Goal: Task Accomplishment & Management: Use online tool/utility

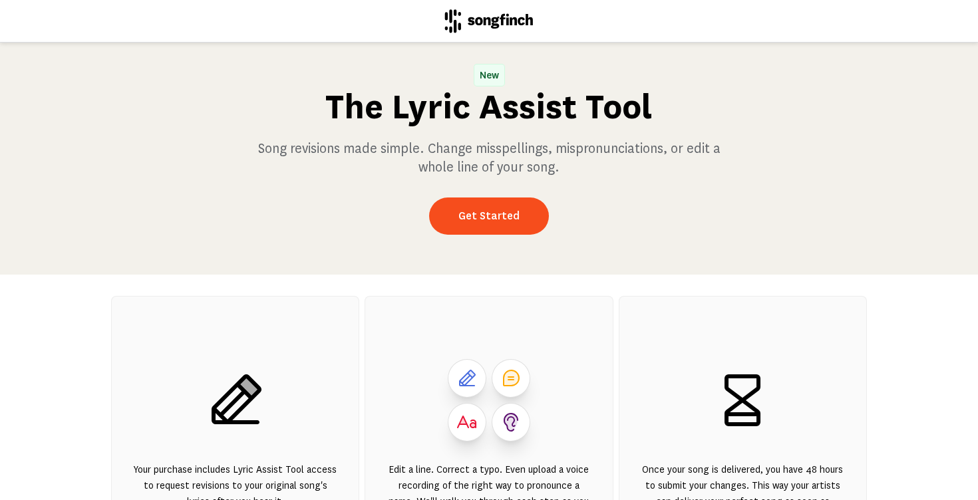
scroll to position [23, 0]
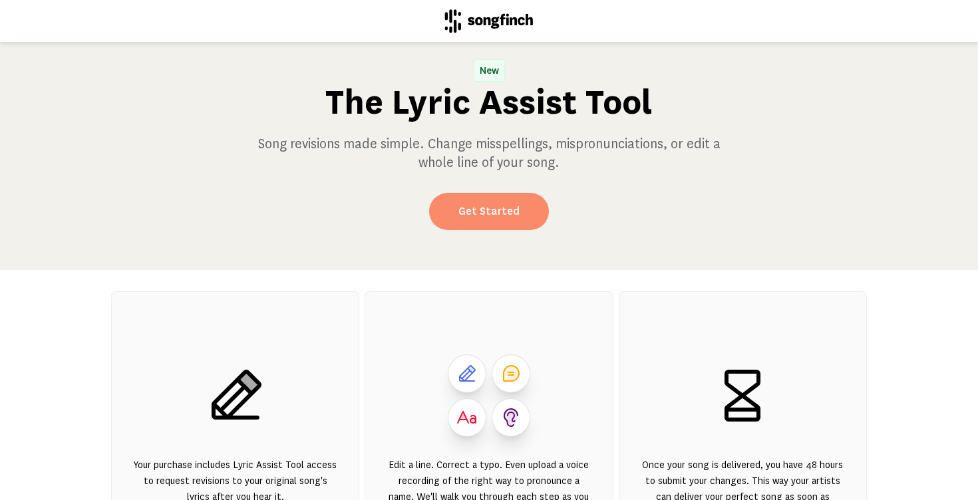
click at [454, 206] on link "Get Started" at bounding box center [489, 211] width 120 height 37
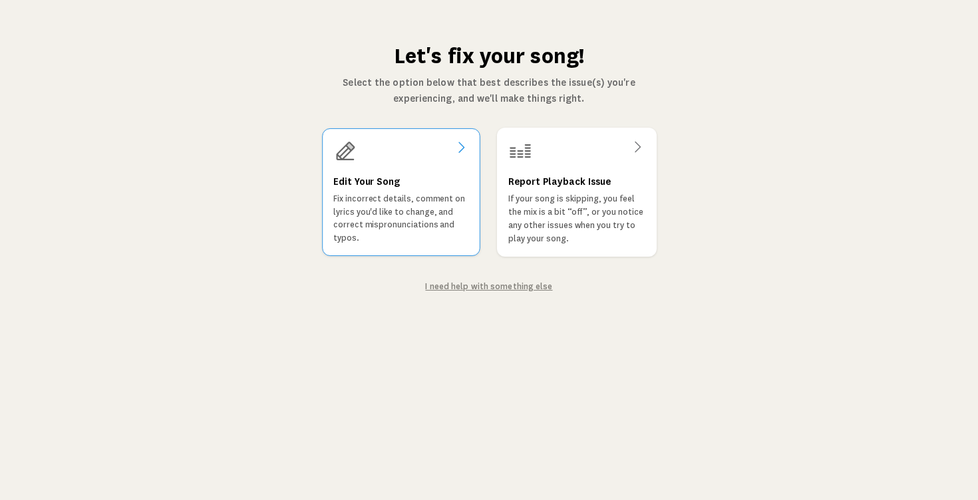
click at [379, 178] on h3 "Edit Your Song" at bounding box center [366, 182] width 67 height 16
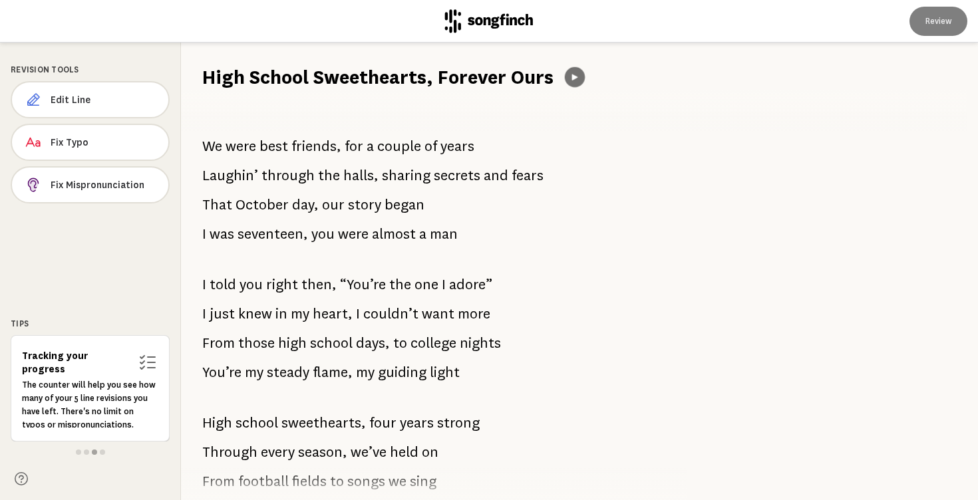
click at [576, 73] on icon at bounding box center [574, 77] width 10 height 10
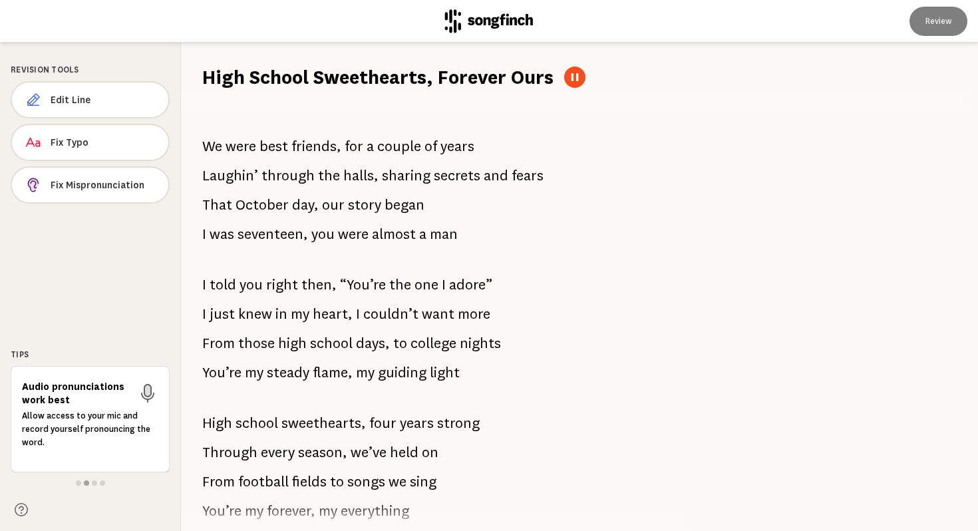
click at [576, 77] on icon at bounding box center [574, 77] width 7 height 8
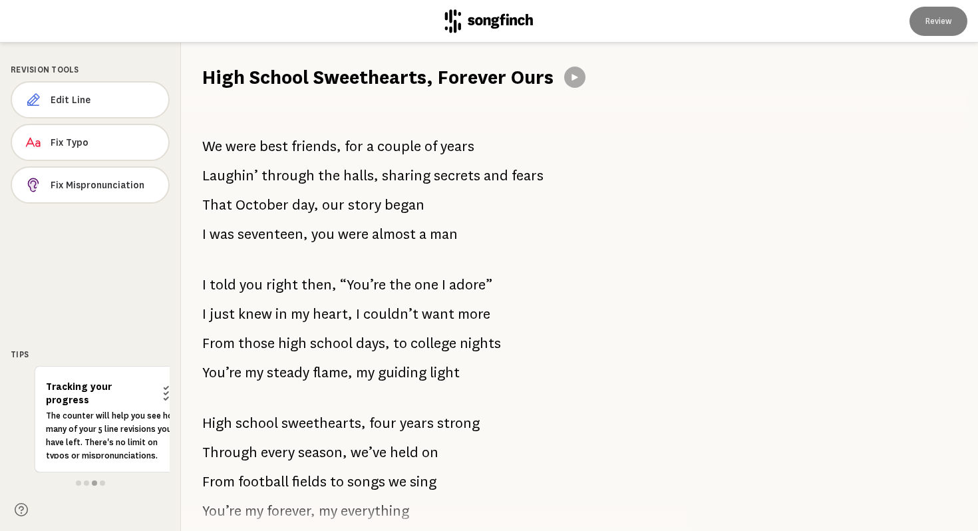
click at [210, 142] on span "We" at bounding box center [212, 146] width 20 height 27
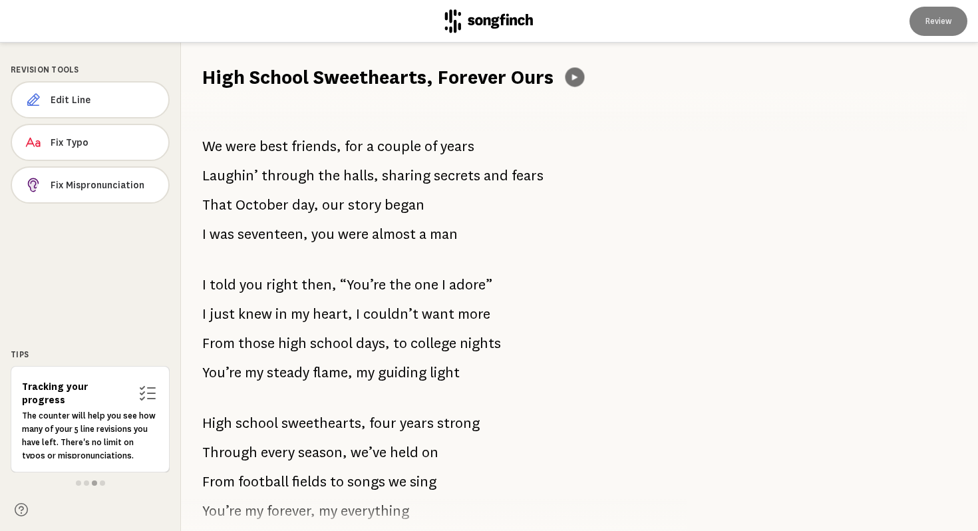
click at [571, 75] on icon at bounding box center [575, 78] width 10 height 10
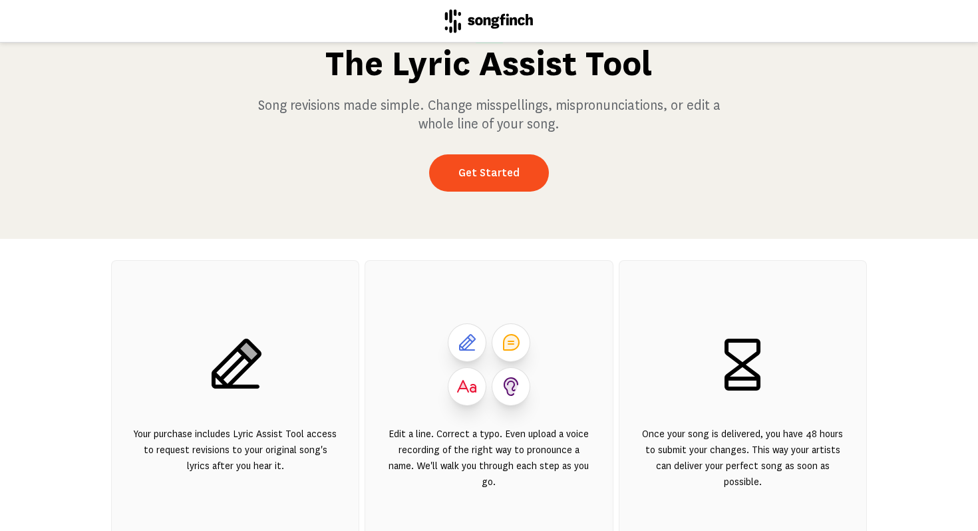
scroll to position [82, 0]
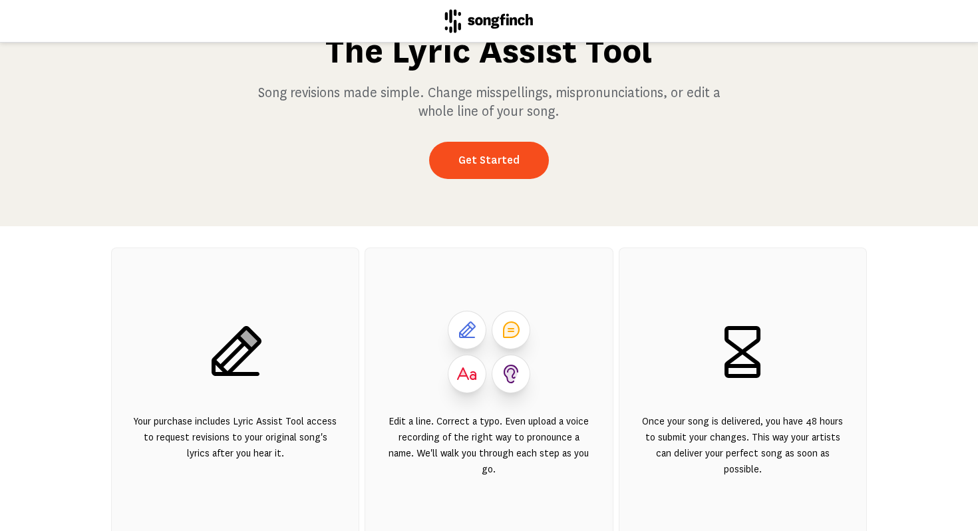
click at [230, 358] on icon at bounding box center [237, 351] width 50 height 50
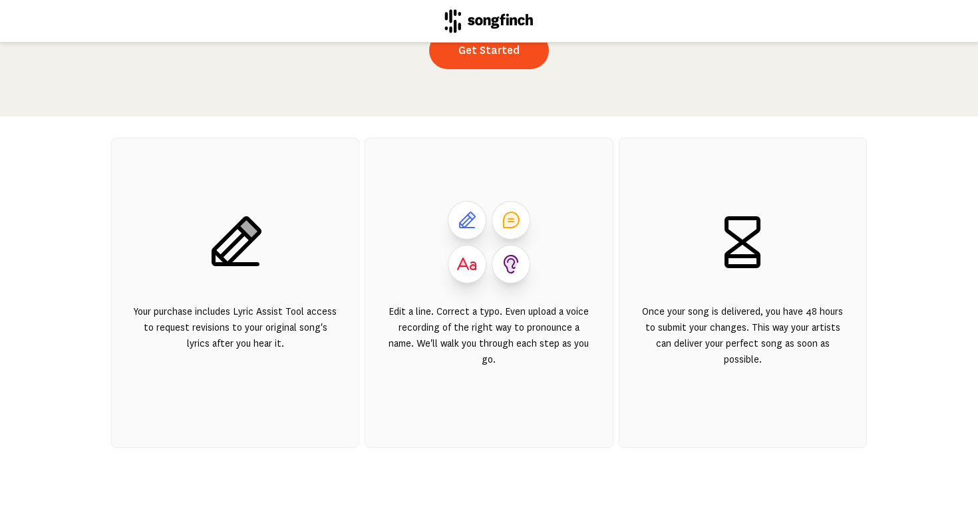
scroll to position [194, 0]
click at [230, 249] on icon at bounding box center [236, 240] width 64 height 64
click at [228, 347] on div "Your purchase includes Lyric Assist Tool access to request revisions to your or…" at bounding box center [235, 341] width 204 height 80
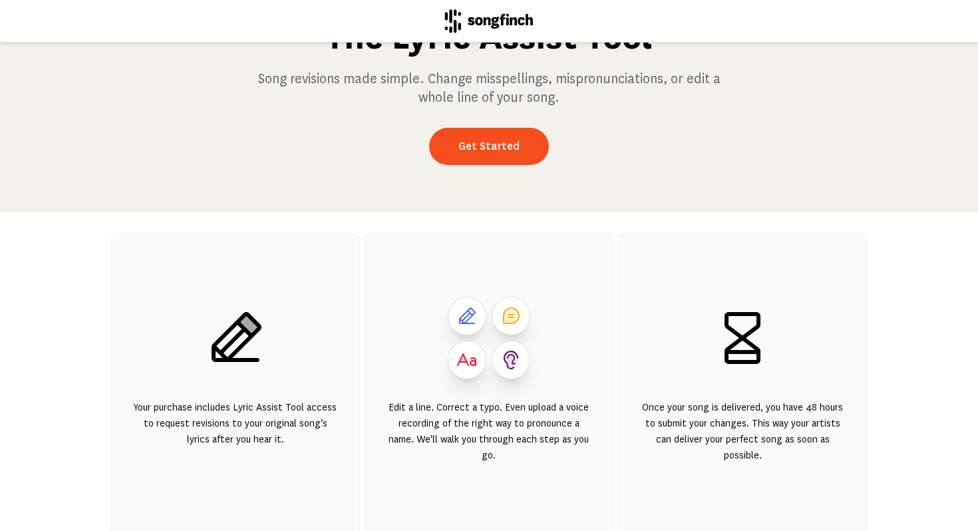
scroll to position [90, 0]
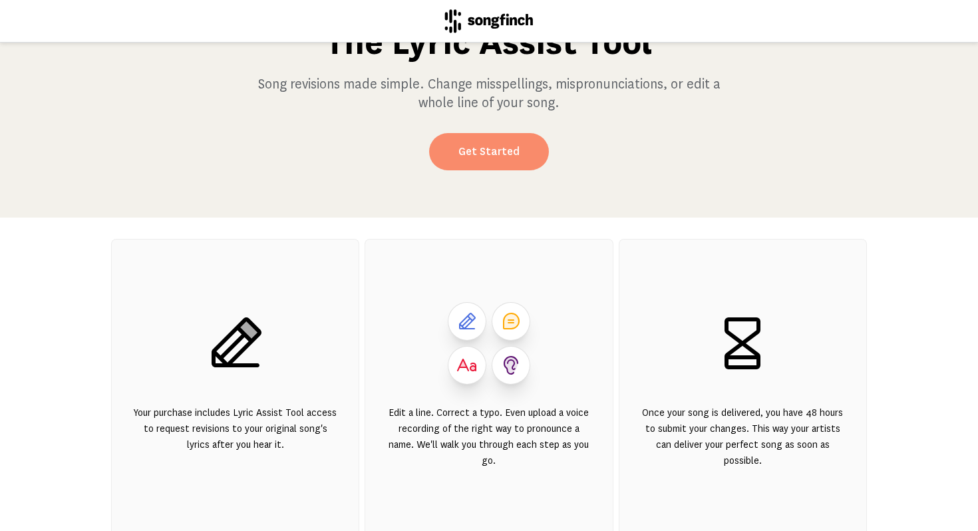
click at [468, 148] on link "Get Started" at bounding box center [489, 151] width 120 height 37
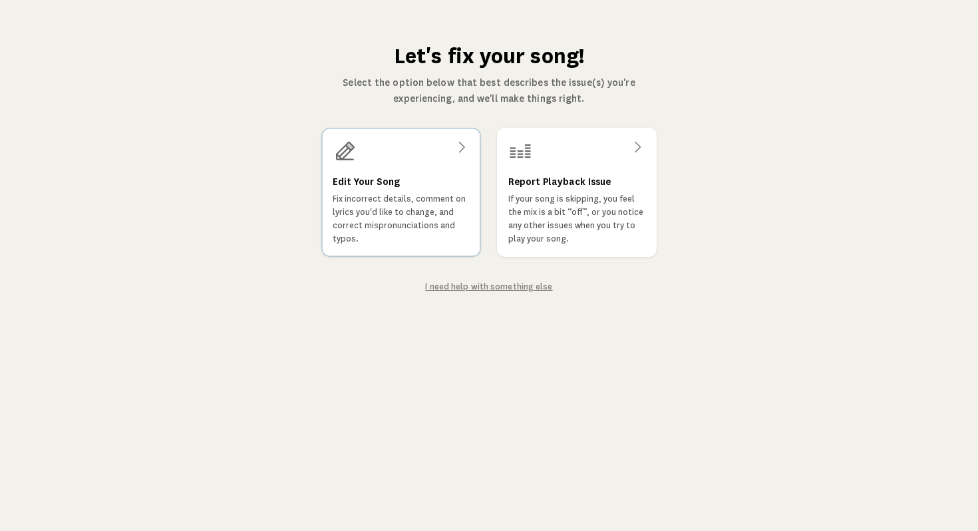
click at [422, 168] on div "Edit Your Song Fix incorrect details, comment on lyrics you'd like to change, a…" at bounding box center [401, 192] width 159 height 128
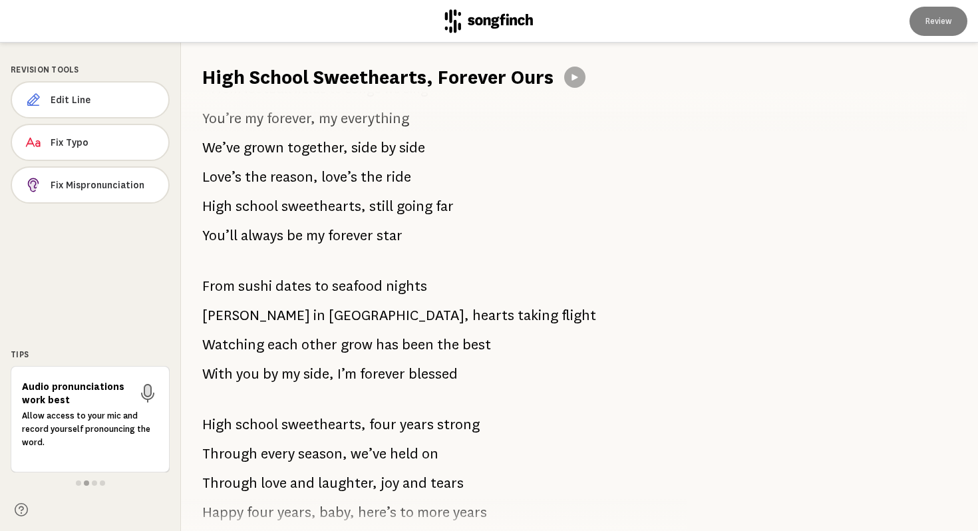
scroll to position [950, 0]
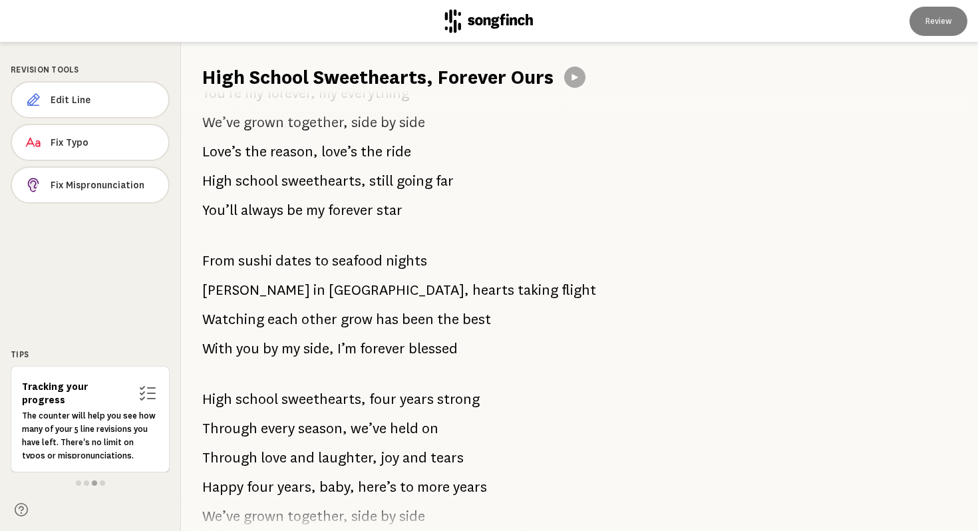
click at [259, 320] on span "Watching" at bounding box center [233, 319] width 62 height 27
click at [84, 86] on button "Edit Line" at bounding box center [90, 99] width 159 height 37
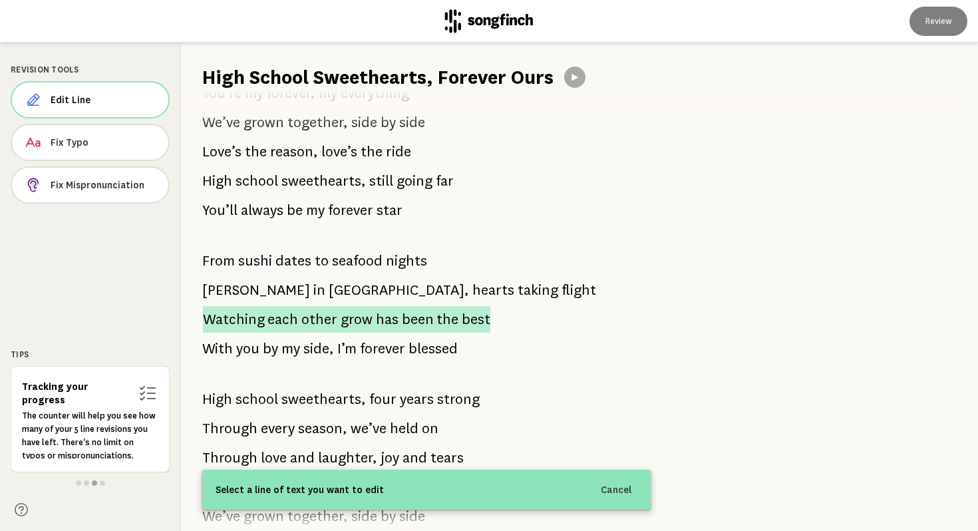
click at [255, 318] on span "Watching" at bounding box center [234, 319] width 62 height 27
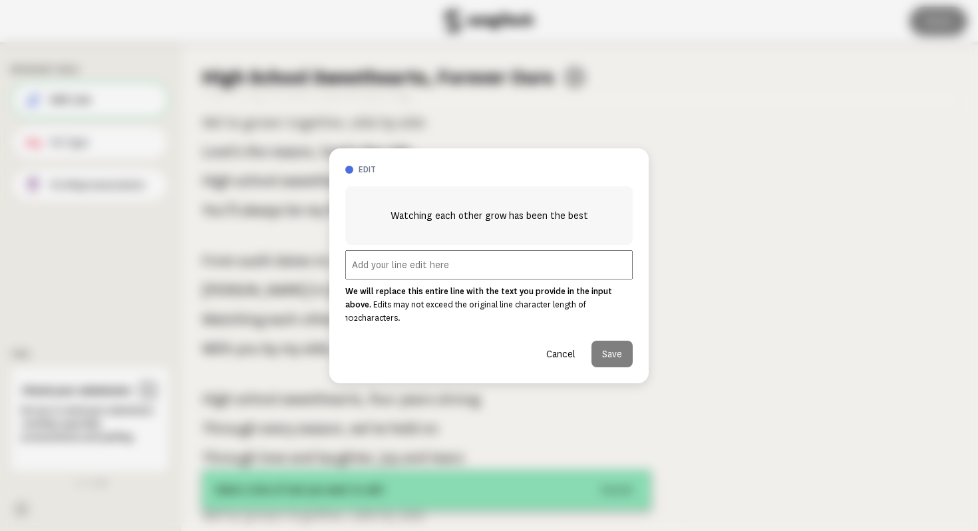
click at [361, 271] on input "text" at bounding box center [488, 264] width 287 height 29
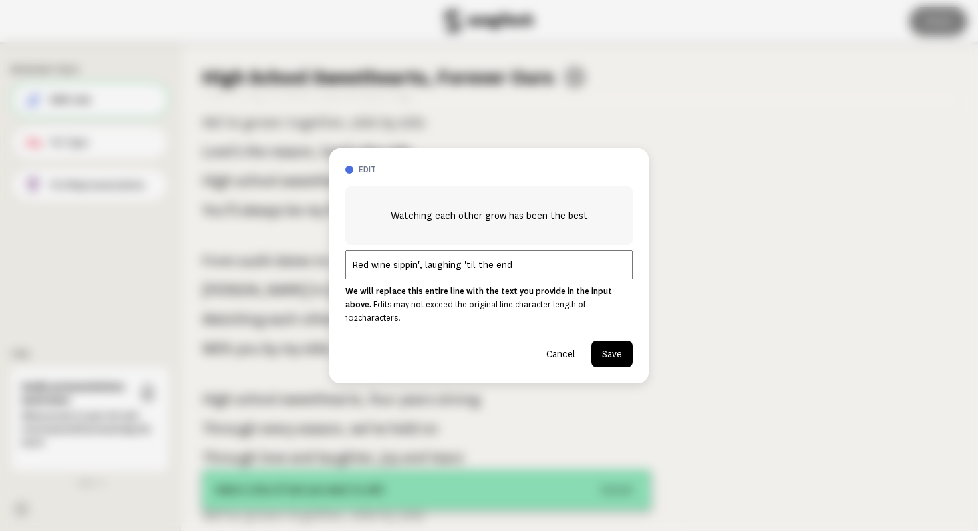
type input "Red wine sippin', laughing 'til the end"
click at [617, 345] on button "Save" at bounding box center [611, 354] width 41 height 27
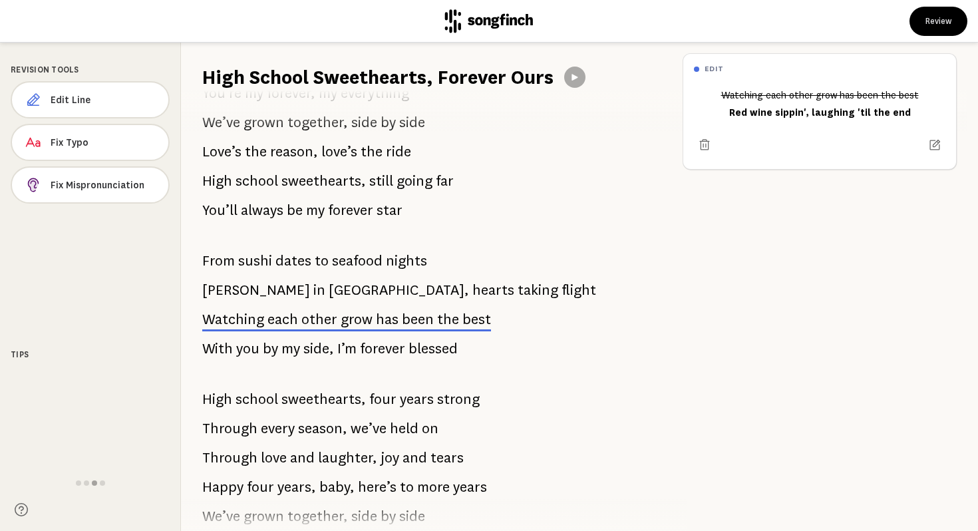
click at [327, 356] on span "side," at bounding box center [318, 348] width 31 height 27
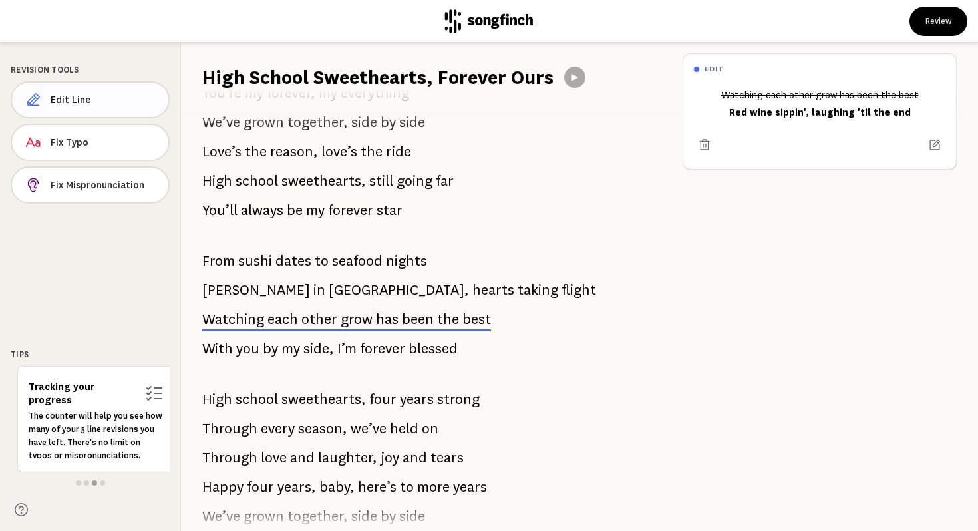
click at [84, 94] on span "Edit Line" at bounding box center [104, 99] width 107 height 13
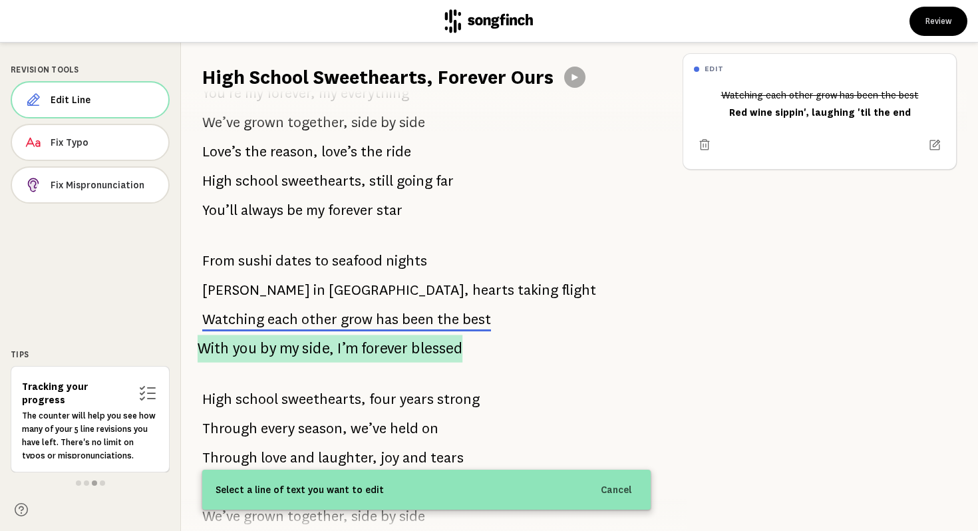
click at [313, 353] on span "side," at bounding box center [319, 349] width 32 height 28
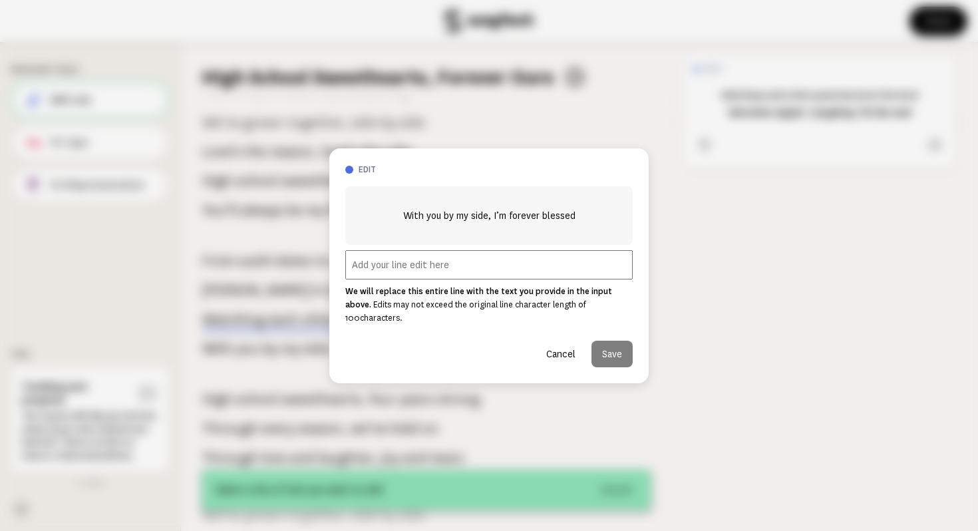
click at [354, 279] on input "text" at bounding box center [488, 264] width 287 height 29
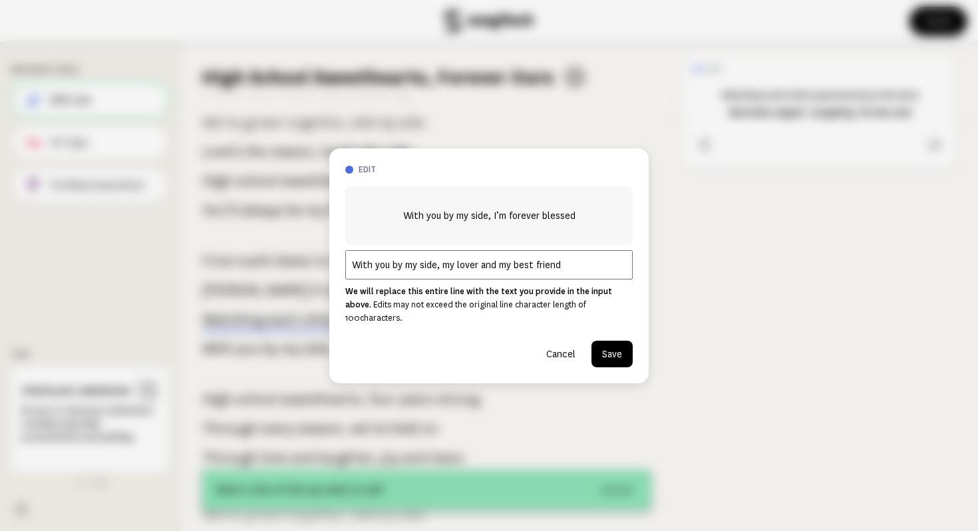
type input "With you by my side, my lover and my best friend"
click at [609, 347] on button "Save" at bounding box center [611, 354] width 41 height 27
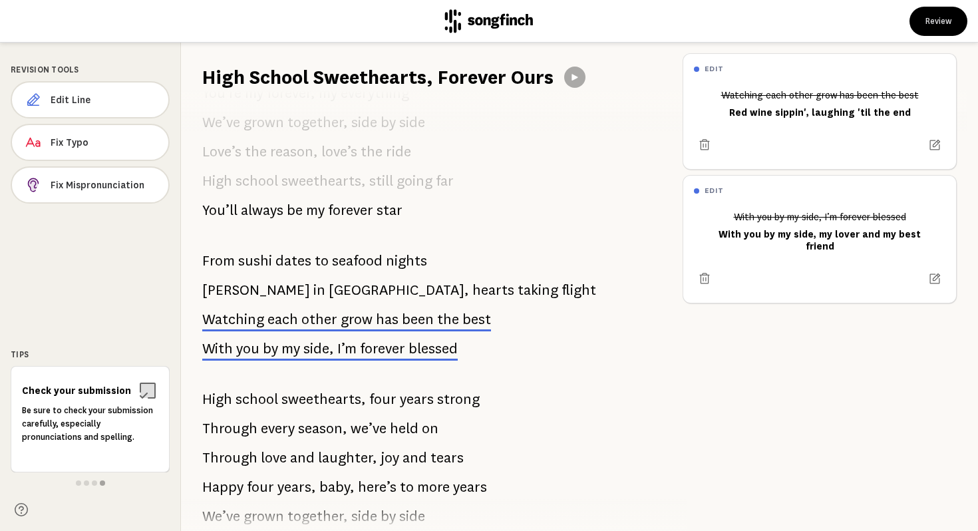
scroll to position [1103, 0]
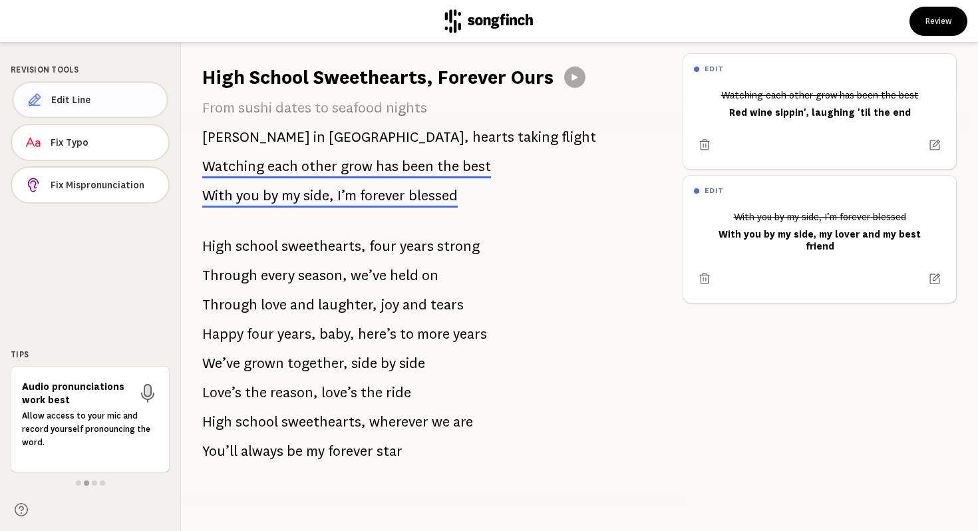
click at [140, 94] on span "Edit Line" at bounding box center [103, 99] width 105 height 13
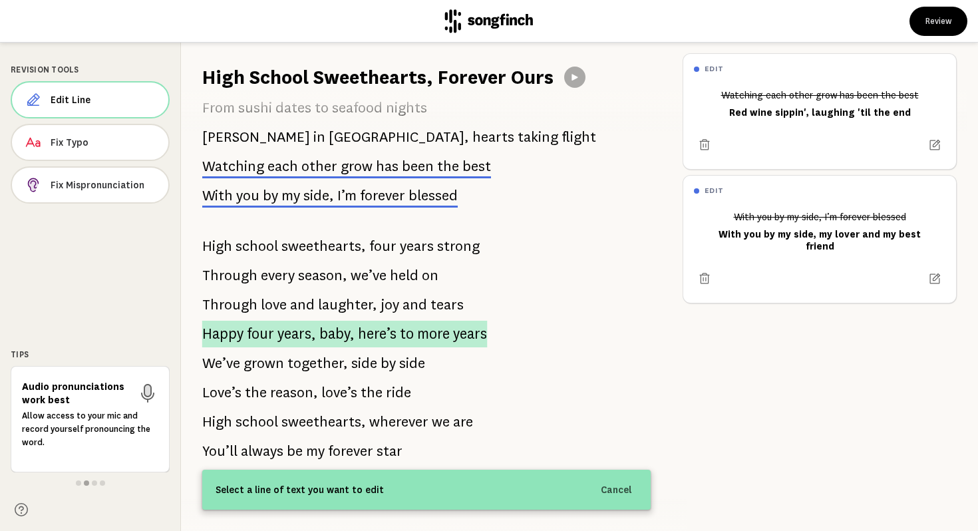
click at [340, 338] on span "baby," at bounding box center [336, 334] width 35 height 27
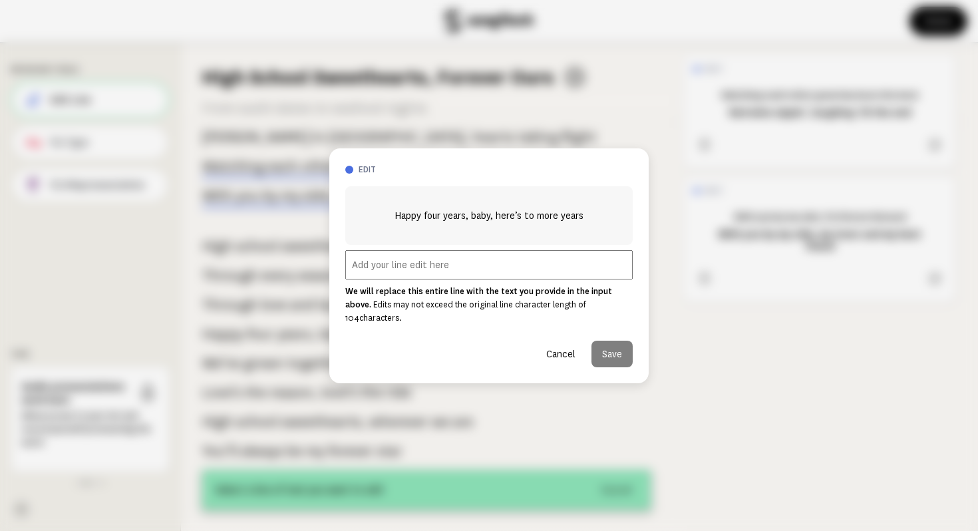
click at [383, 267] on input "text" at bounding box center [488, 264] width 287 height 29
click at [561, 341] on button "Cancel" at bounding box center [561, 354] width 51 height 27
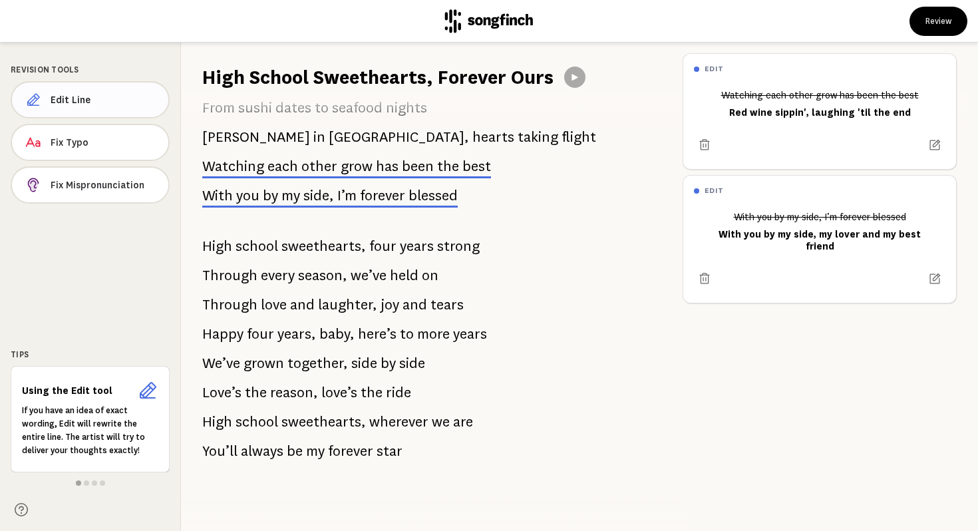
click at [138, 107] on button "Edit Line" at bounding box center [90, 99] width 159 height 37
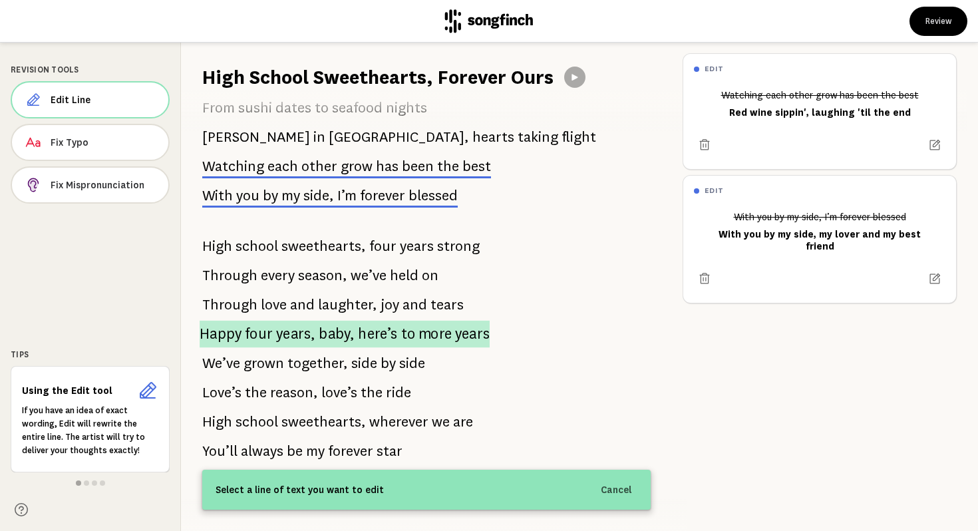
click at [352, 334] on p "Happy four years, baby, here’s to more years" at bounding box center [345, 334] width 290 height 27
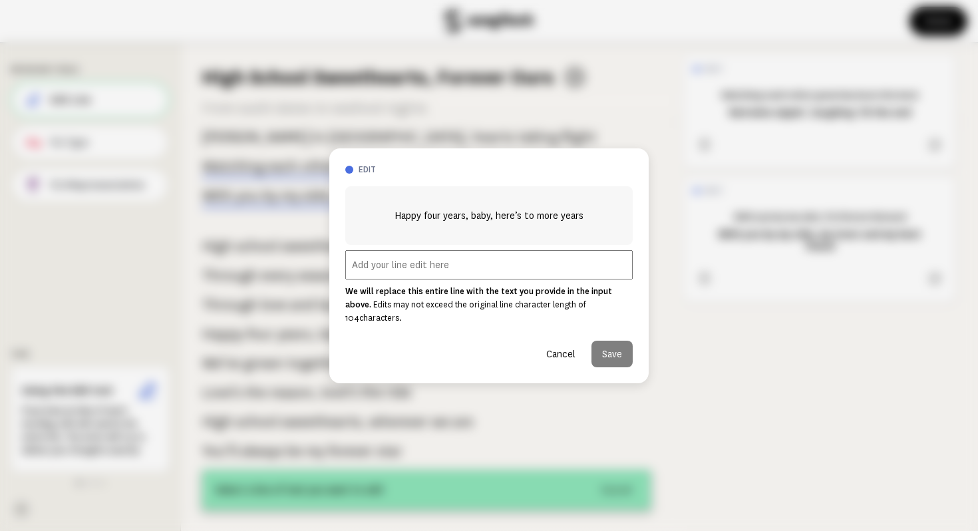
click at [369, 271] on input "text" at bounding box center [488, 264] width 287 height 29
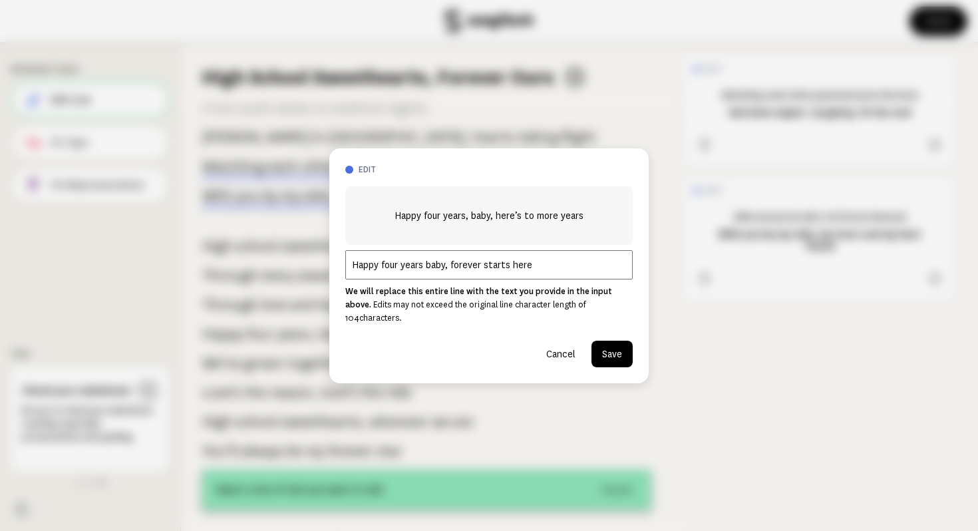
type input "Happy four years baby, forever starts here"
click at [612, 341] on button "Save" at bounding box center [611, 354] width 41 height 27
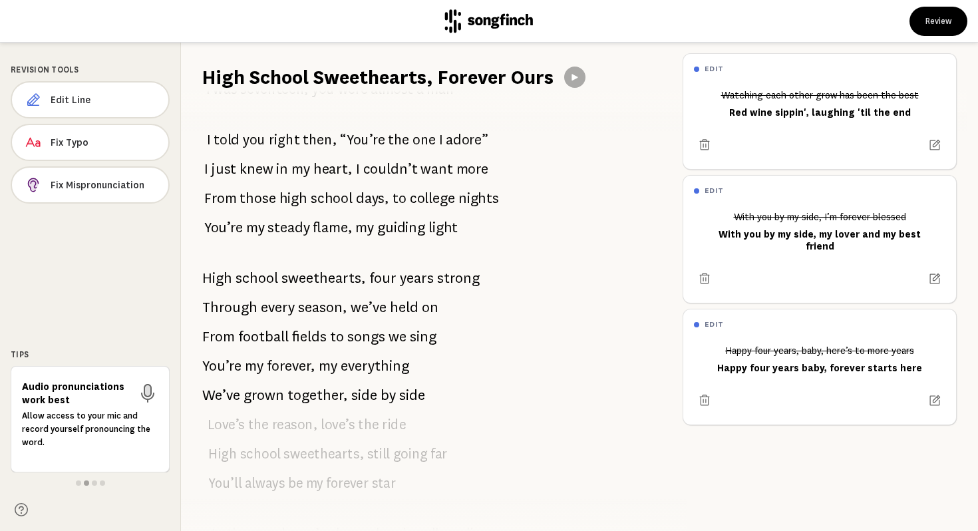
scroll to position [0, 0]
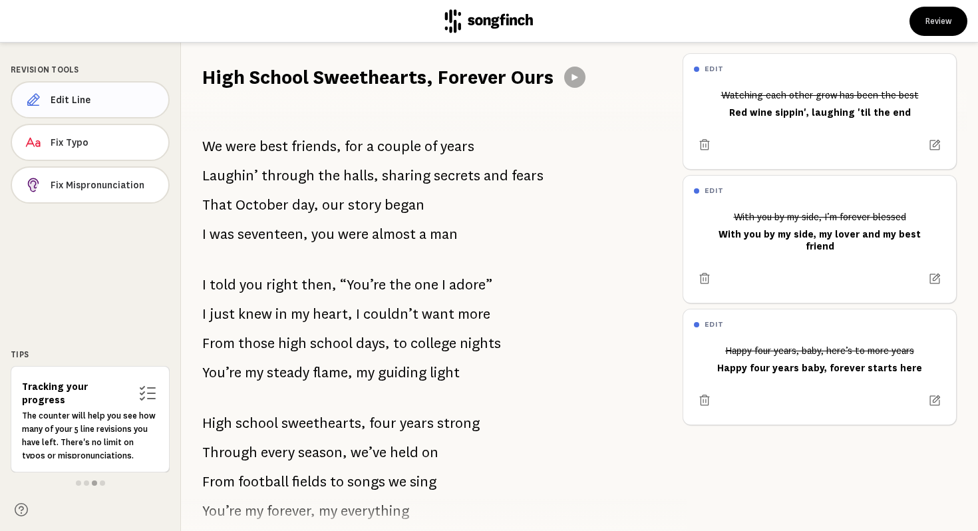
click at [103, 93] on span "Edit Line" at bounding box center [104, 99] width 107 height 13
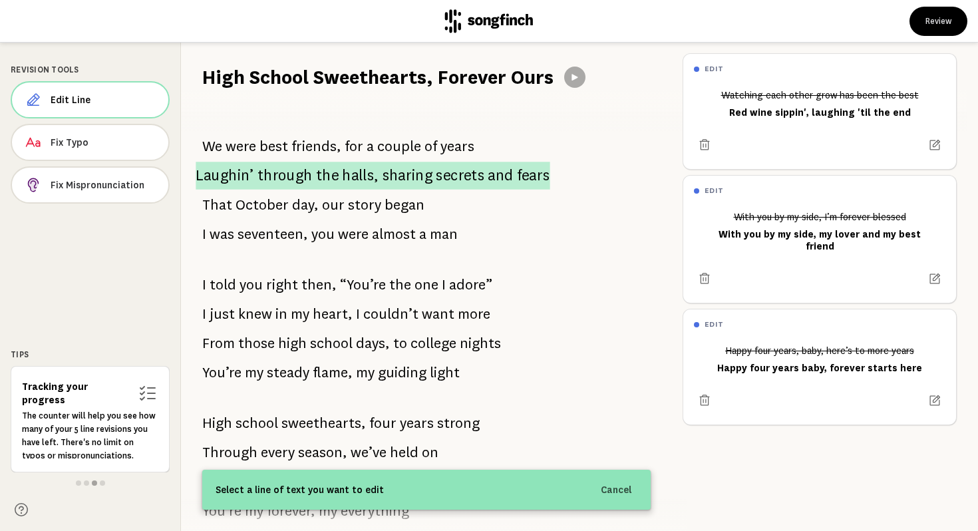
click at [234, 169] on span "Laughin’" at bounding box center [225, 176] width 58 height 28
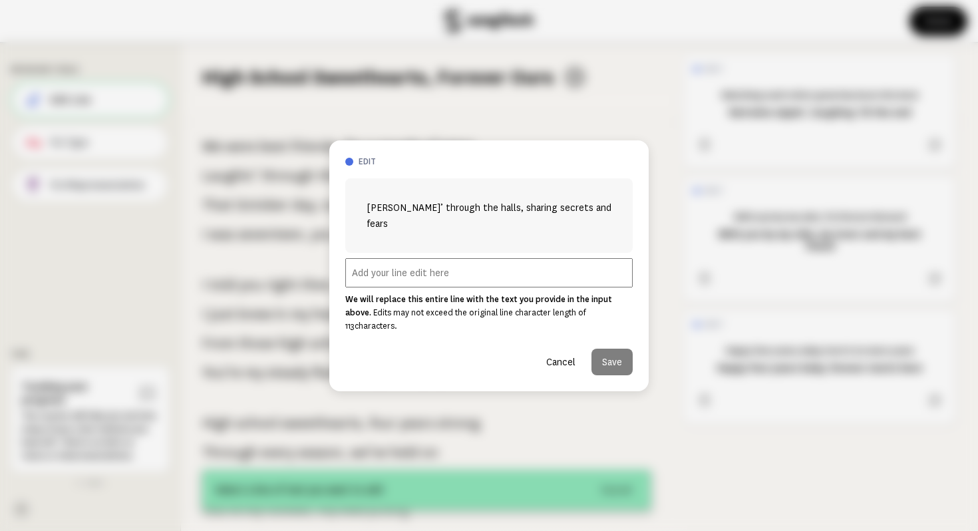
click at [368, 267] on input "text" at bounding box center [488, 272] width 287 height 29
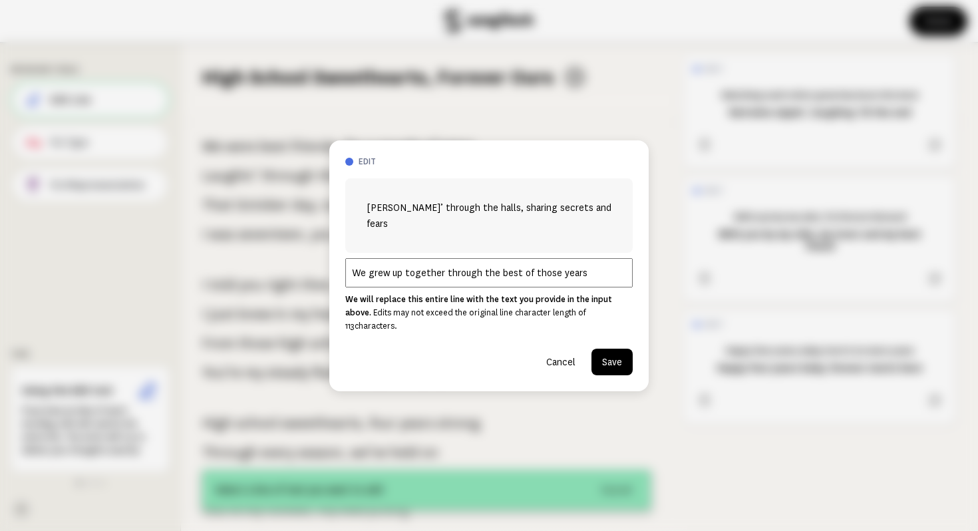
click at [474, 271] on input "We grew up together through the best of those years" at bounding box center [488, 272] width 287 height 29
click at [441, 272] on input "We grew up together through the best of those years" at bounding box center [488, 272] width 287 height 29
type input "We grew up together, through the best of those years"
click at [616, 349] on button "Save" at bounding box center [611, 362] width 41 height 27
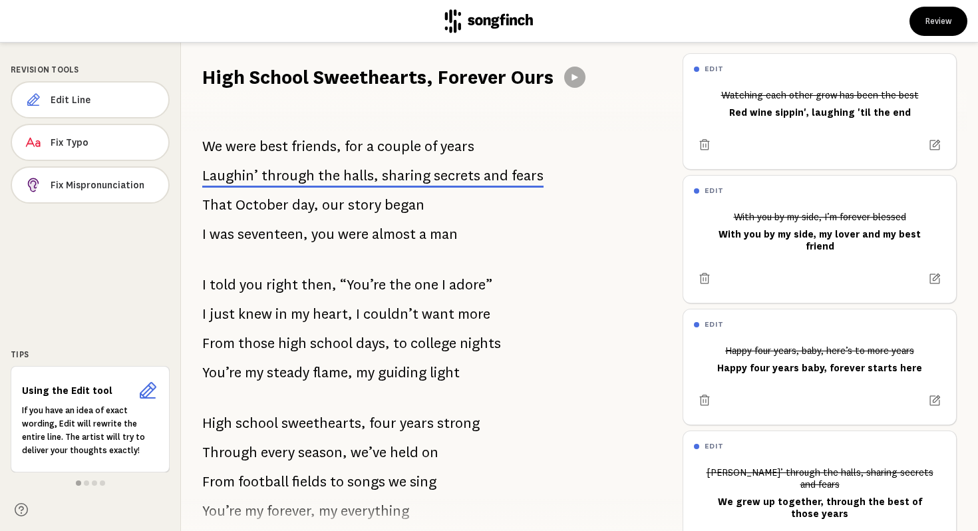
click at [380, 231] on span "almost" at bounding box center [394, 234] width 44 height 27
click at [243, 202] on span "October" at bounding box center [261, 205] width 53 height 27
click at [116, 96] on span "Edit Line" at bounding box center [104, 99] width 107 height 13
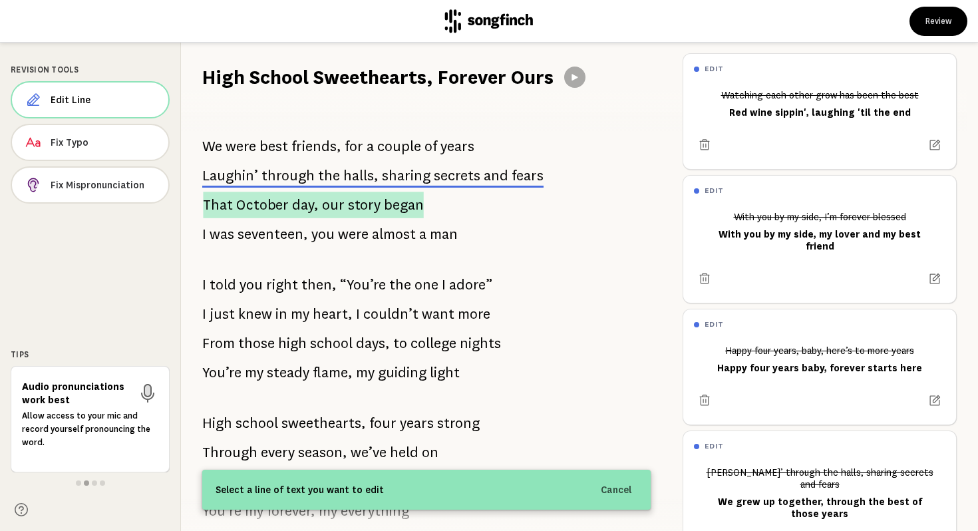
click at [239, 206] on span "October" at bounding box center [262, 205] width 53 height 27
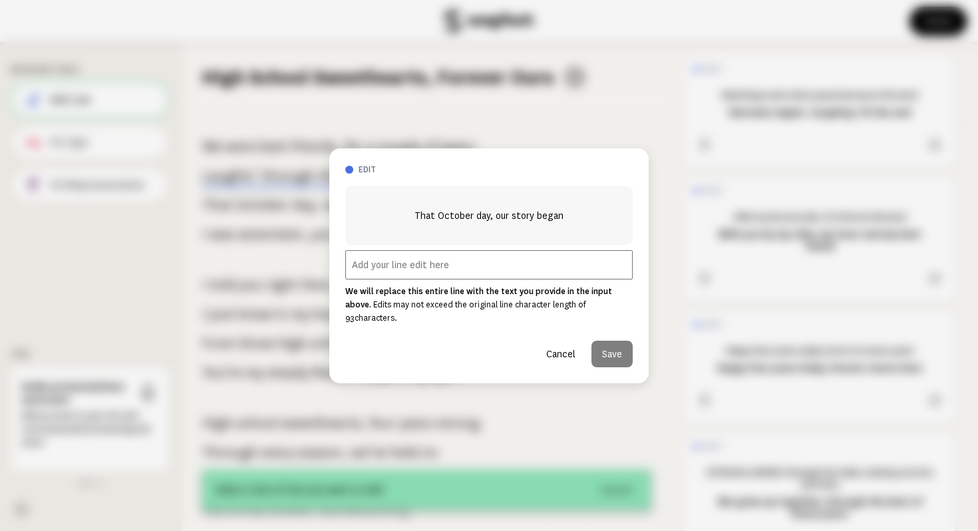
click at [397, 273] on input "text" at bounding box center [488, 264] width 287 height 29
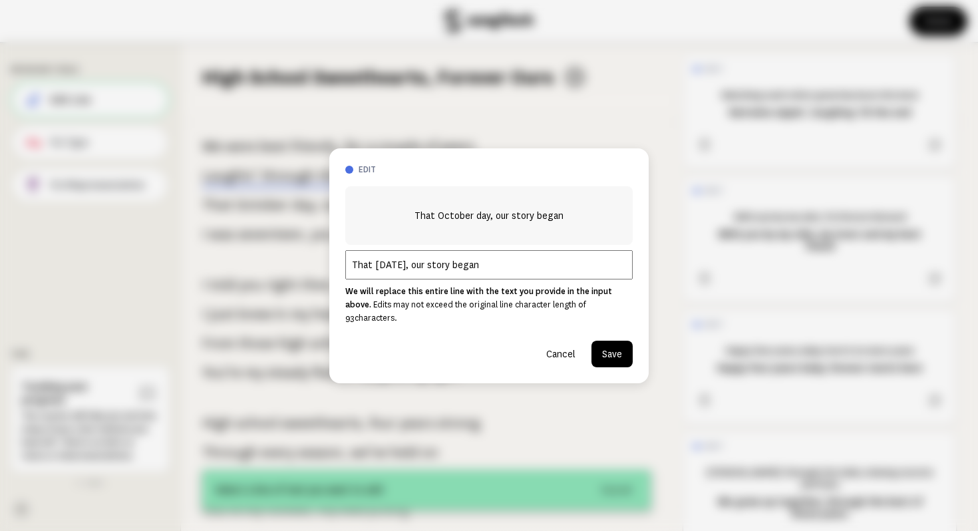
type input "That October 23rd, our story began"
click at [615, 341] on button "Save" at bounding box center [611, 354] width 41 height 27
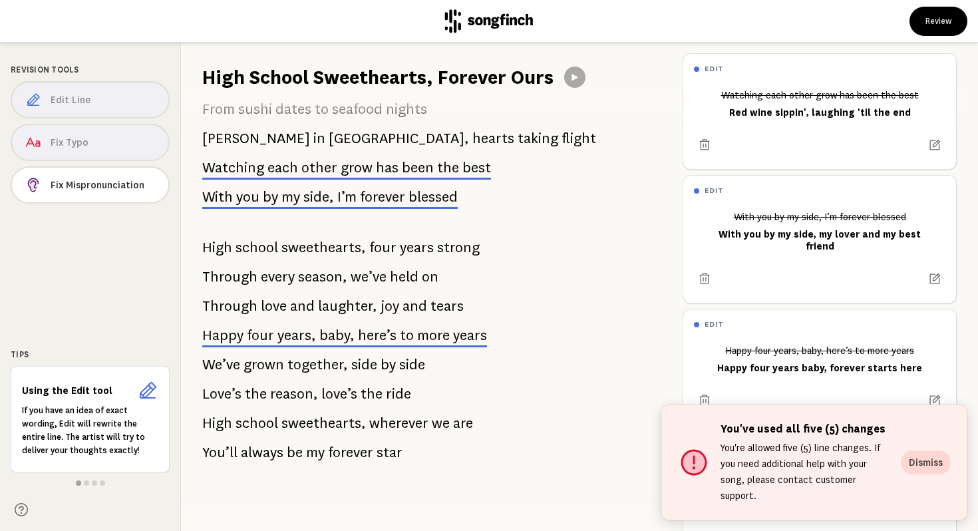
scroll to position [1103, 0]
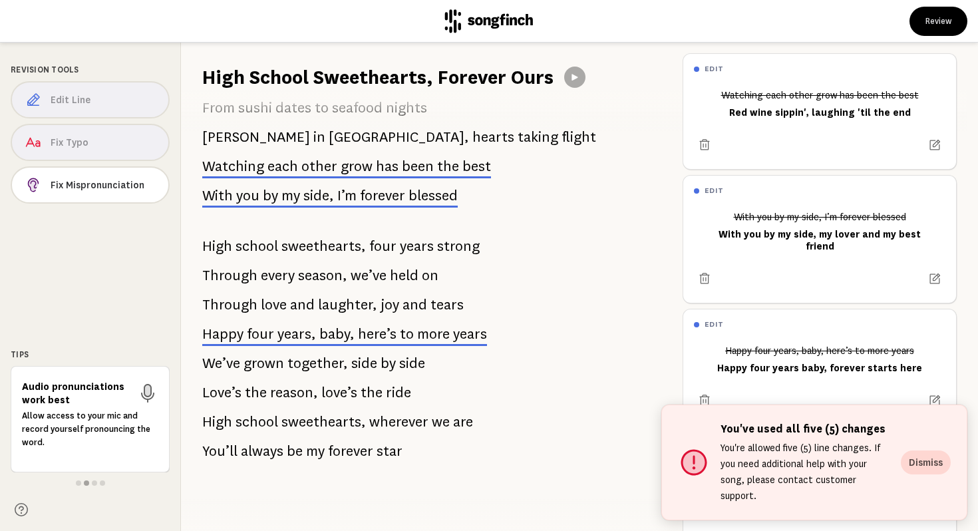
click at [367, 195] on span "forever" at bounding box center [382, 196] width 45 height 16
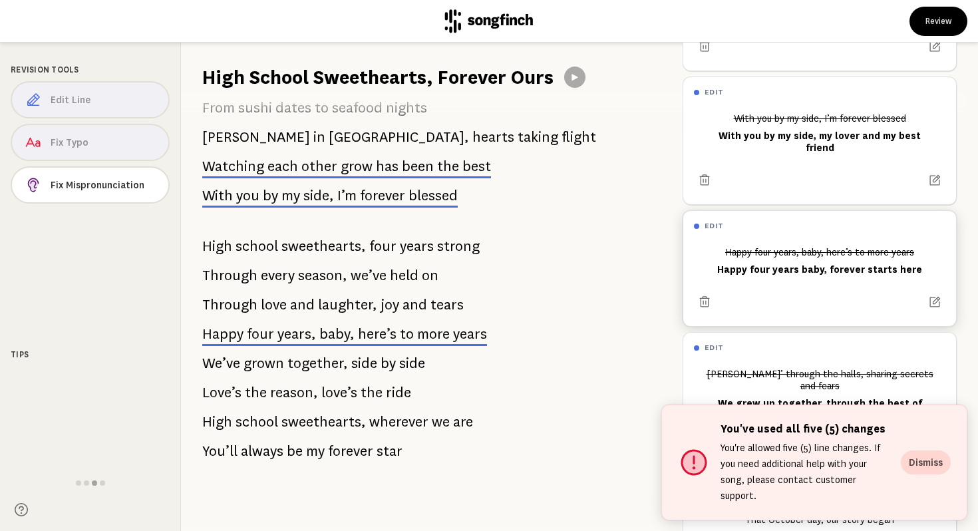
scroll to position [156, 0]
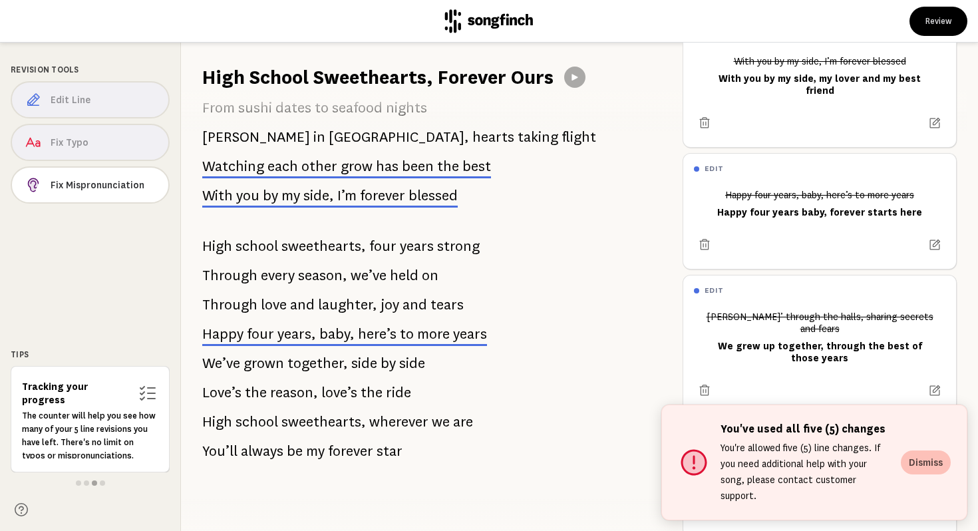
click at [918, 470] on button "Dismiss" at bounding box center [926, 462] width 50 height 24
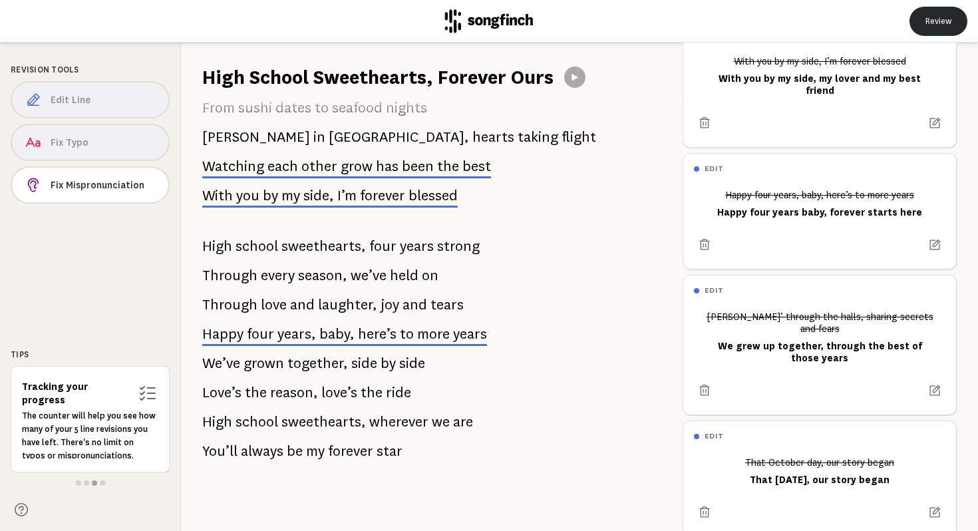
click at [929, 23] on button "Review" at bounding box center [938, 21] width 58 height 29
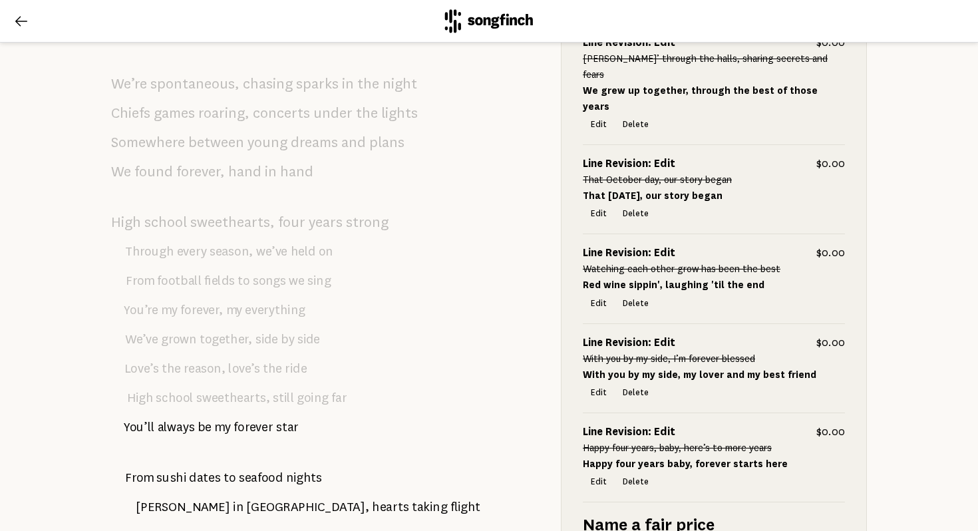
scroll to position [1279, 0]
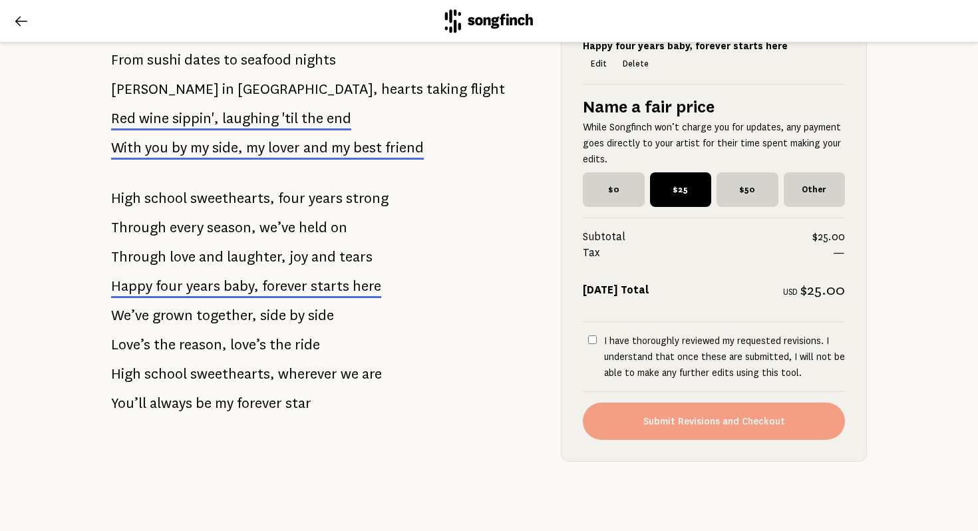
click at [591, 337] on input "I have thoroughly reviewed my requested revisions. I understand that once these…" at bounding box center [592, 339] width 9 height 9
checkbox input "true"
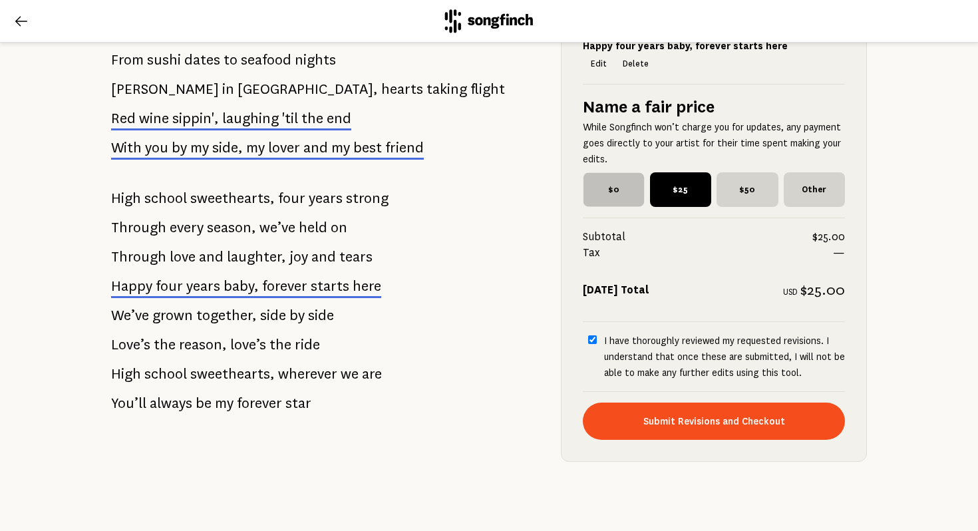
click at [611, 189] on span "$0" at bounding box center [613, 189] width 61 height 34
click at [591, 181] on input "$0" at bounding box center [587, 176] width 9 height 9
radio input "true"
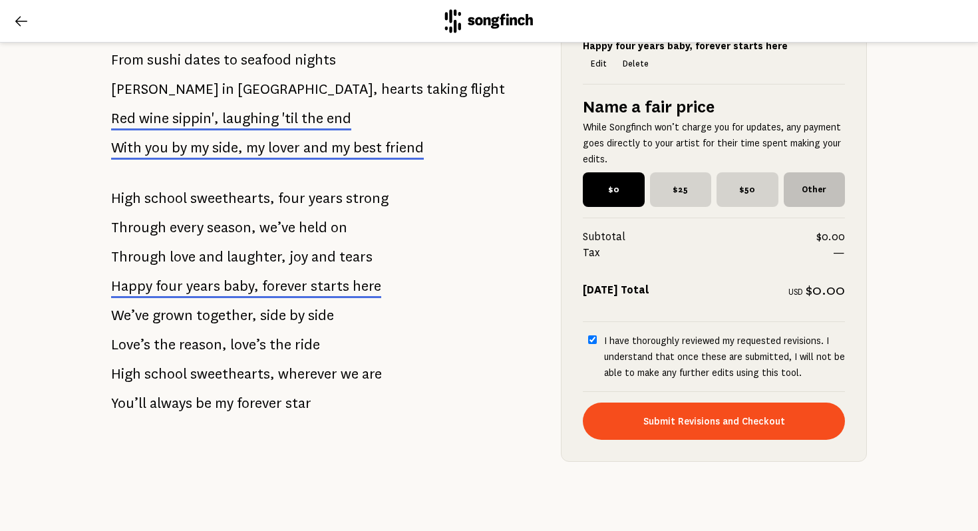
click at [820, 188] on span "Other" at bounding box center [815, 189] width 62 height 35
click at [792, 181] on input "Other" at bounding box center [788, 176] width 9 height 9
checkbox input "true"
radio input "false"
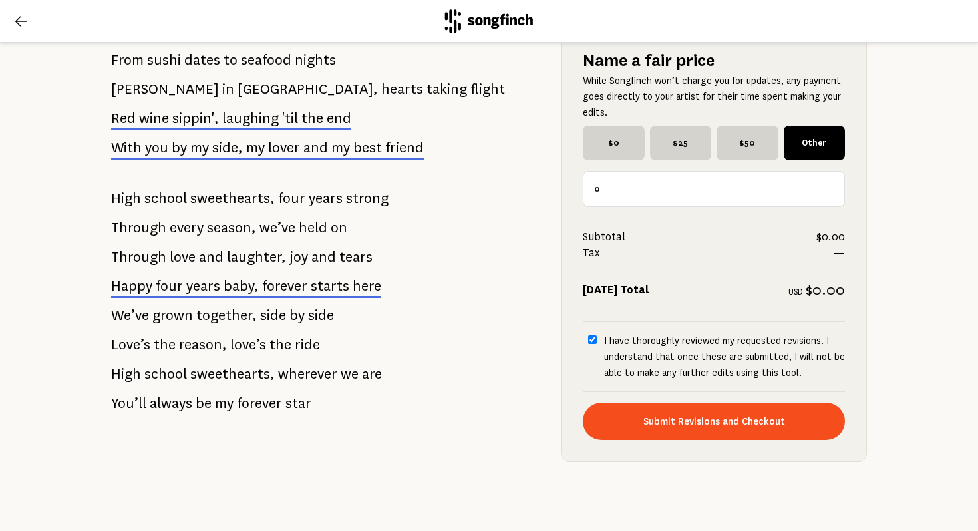
click at [782, 192] on input "0" at bounding box center [714, 189] width 262 height 36
type input "5"
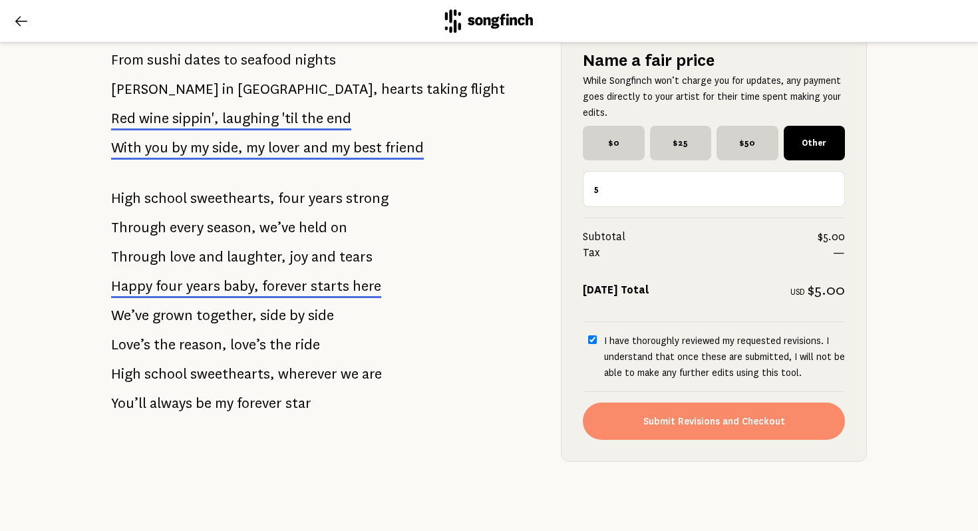
click at [724, 426] on button "Submit Revisions and Checkout" at bounding box center [714, 420] width 262 height 37
